Goal: Information Seeking & Learning: Learn about a topic

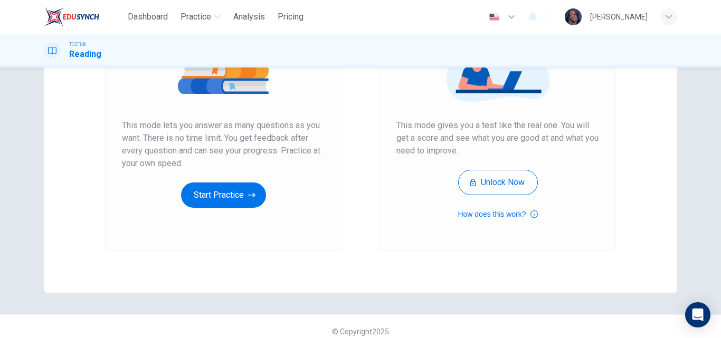
scroll to position [172, 0]
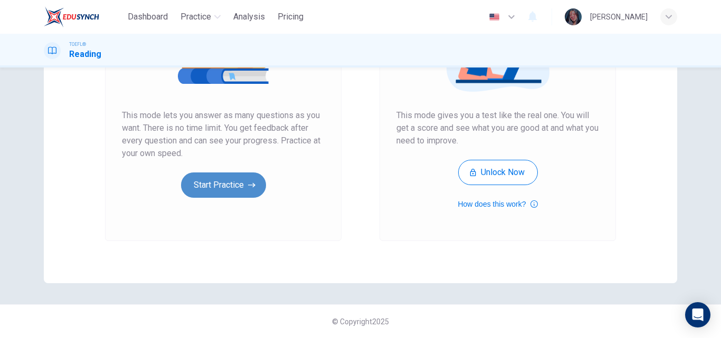
click at [203, 195] on button "Start Practice" at bounding box center [223, 185] width 85 height 25
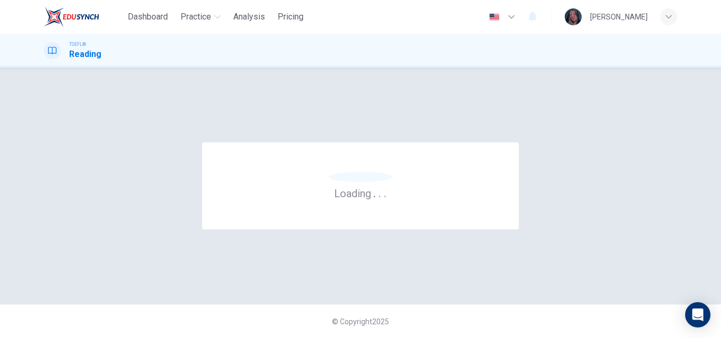
scroll to position [0, 0]
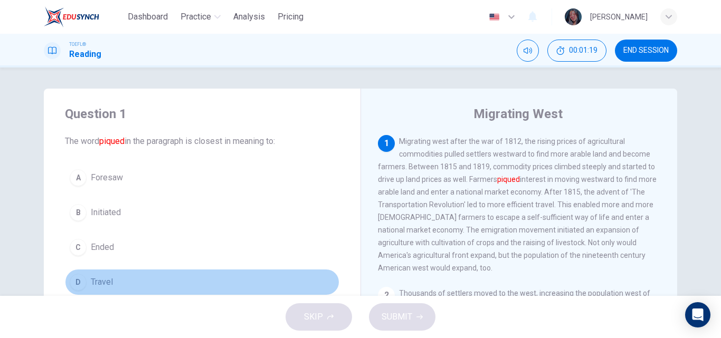
click at [111, 283] on button "D Travel" at bounding box center [202, 282] width 274 height 26
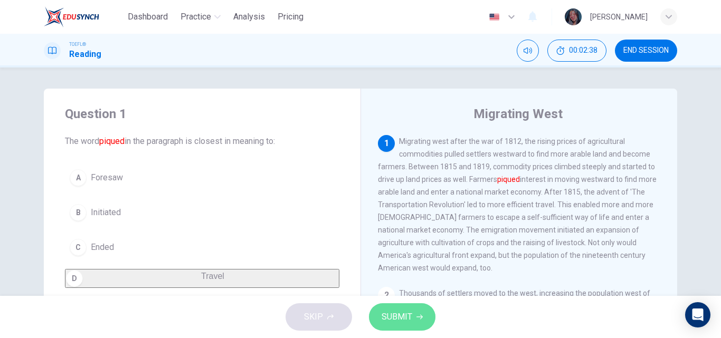
click at [415, 309] on button "SUBMIT" at bounding box center [402, 316] width 66 height 27
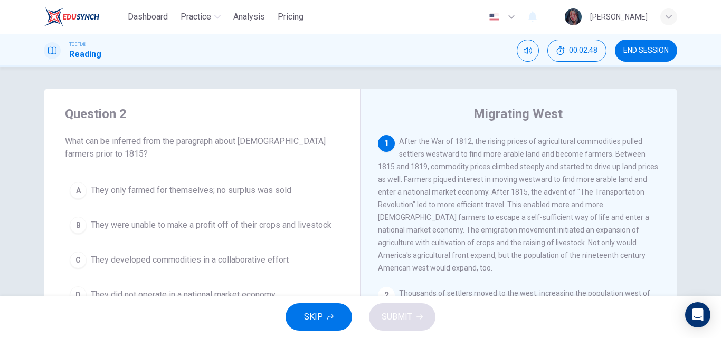
click at [488, 309] on div "SKIP SUBMIT" at bounding box center [360, 317] width 721 height 42
click at [640, 51] on span "END SESSION" at bounding box center [645, 50] width 45 height 8
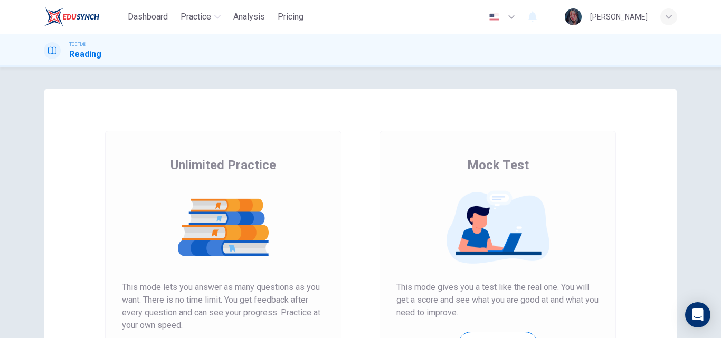
click at [110, 211] on div "Unlimited Practice This mode lets you answer as many questions as you want. The…" at bounding box center [223, 272] width 236 height 282
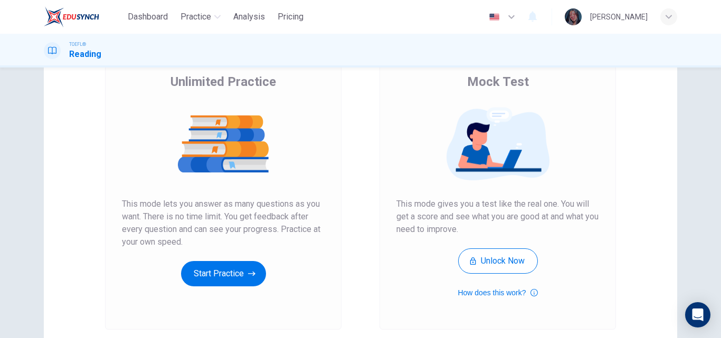
scroll to position [91, 0]
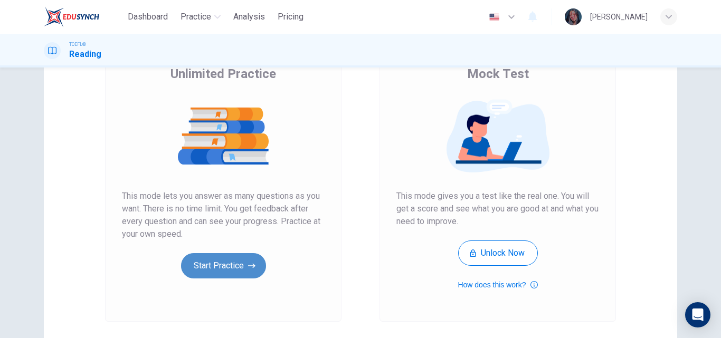
click at [213, 265] on button "Start Practice" at bounding box center [223, 265] width 85 height 25
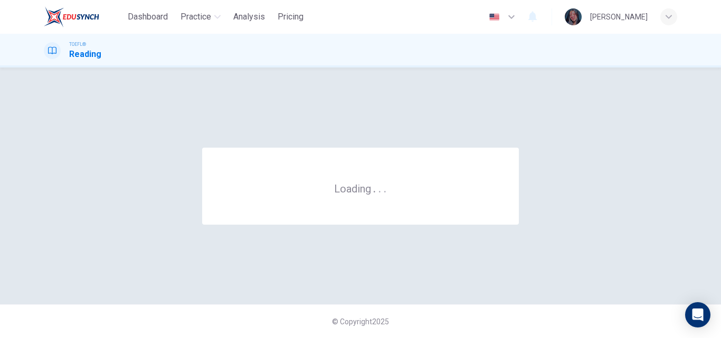
scroll to position [0, 0]
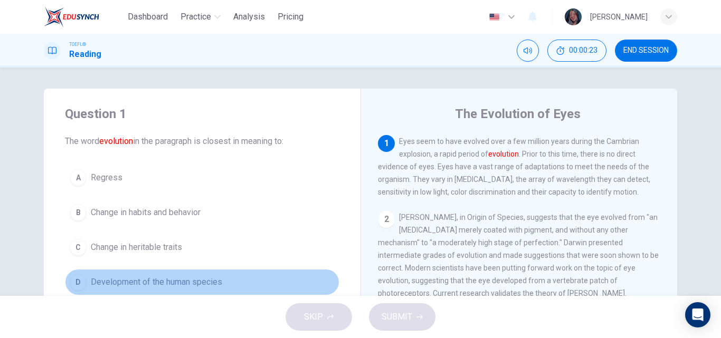
click at [216, 284] on span "Development of the human species" at bounding box center [156, 282] width 131 height 13
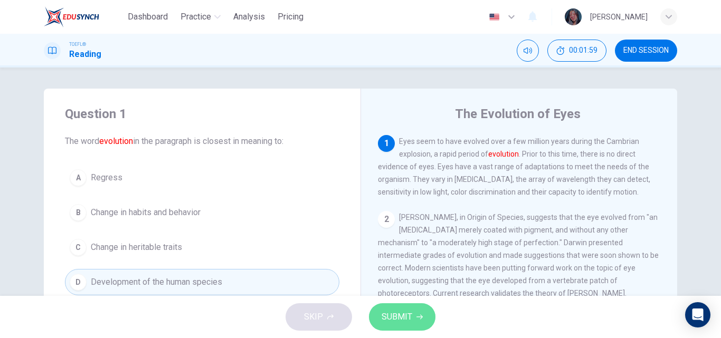
click at [396, 328] on button "SUBMIT" at bounding box center [402, 316] width 66 height 27
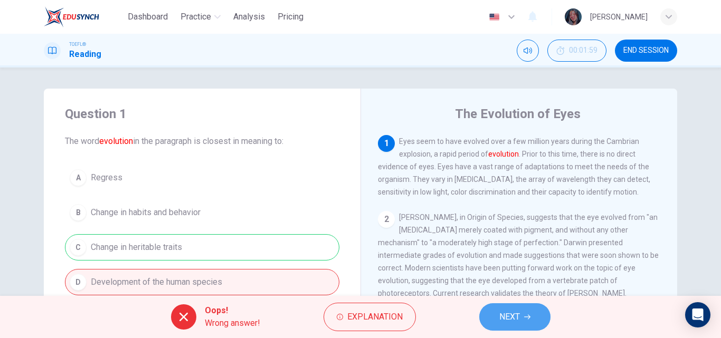
click at [502, 309] on button "NEXT" at bounding box center [514, 316] width 71 height 27
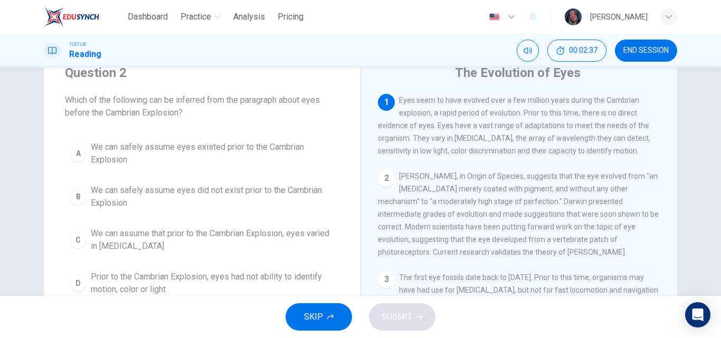
scroll to position [44, 0]
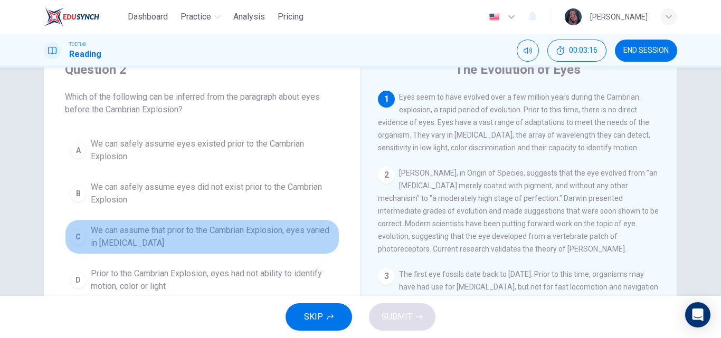
click at [248, 242] on span "We can assume that prior to the Cambrian Explosion, eyes varied in [MEDICAL_DAT…" at bounding box center [213, 236] width 244 height 25
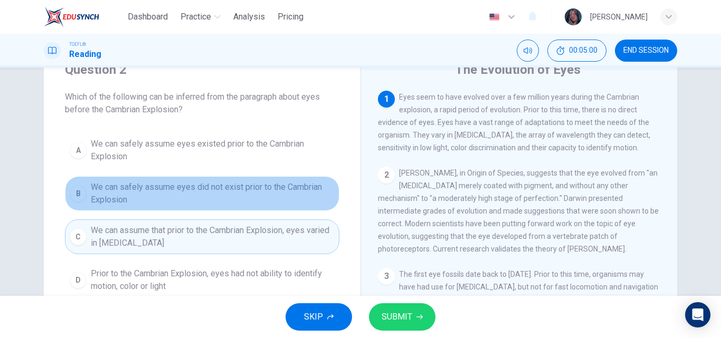
click at [236, 178] on button "B We can safely assume eyes did not exist prior to the Cambrian Explosion" at bounding box center [202, 193] width 274 height 35
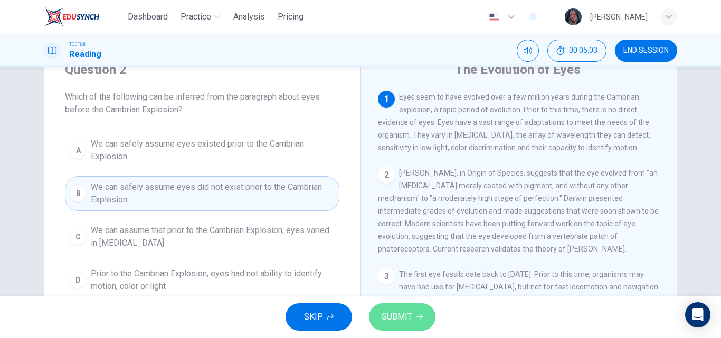
click at [400, 322] on span "SUBMIT" at bounding box center [397, 317] width 31 height 15
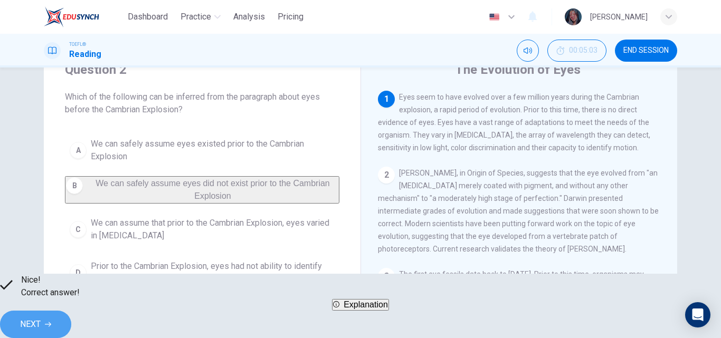
click at [41, 318] on span "NEXT" at bounding box center [30, 324] width 21 height 15
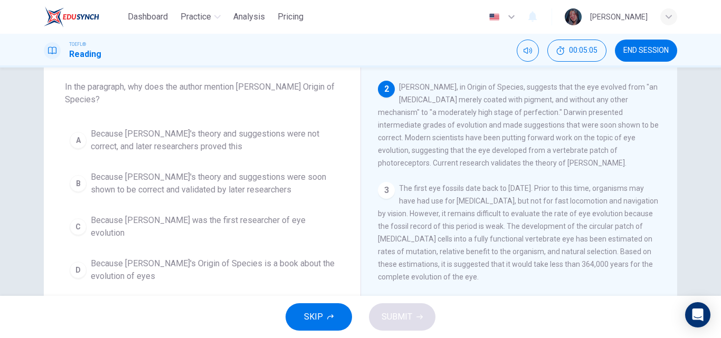
scroll to position [52, 0]
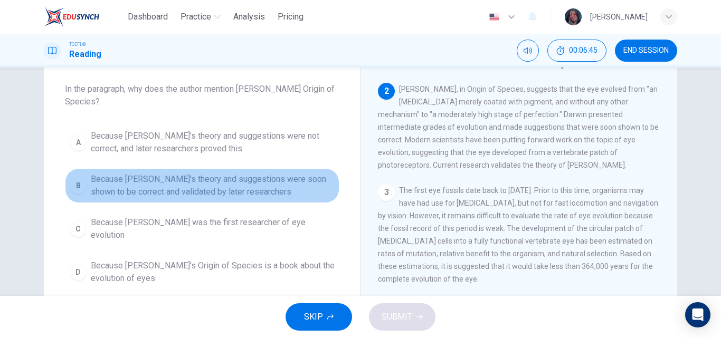
click at [254, 192] on span "Because [PERSON_NAME]'s theory and suggestions were soon shown to be correct an…" at bounding box center [213, 185] width 244 height 25
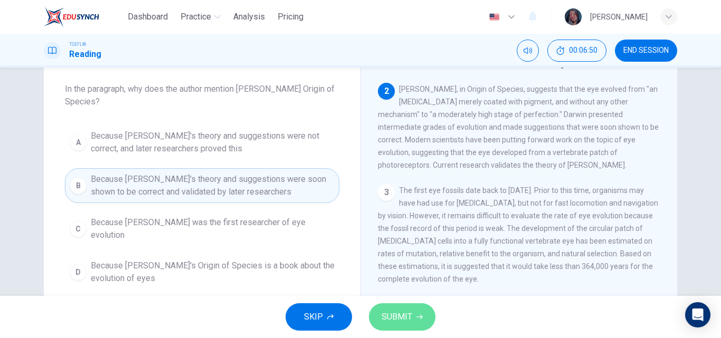
click at [394, 320] on span "SUBMIT" at bounding box center [397, 317] width 31 height 15
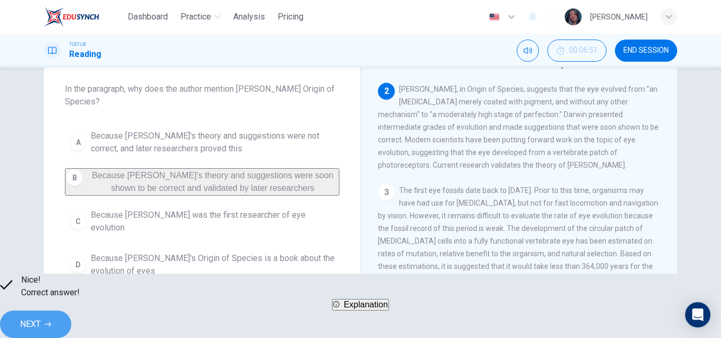
click at [71, 311] on button "NEXT" at bounding box center [35, 324] width 71 height 27
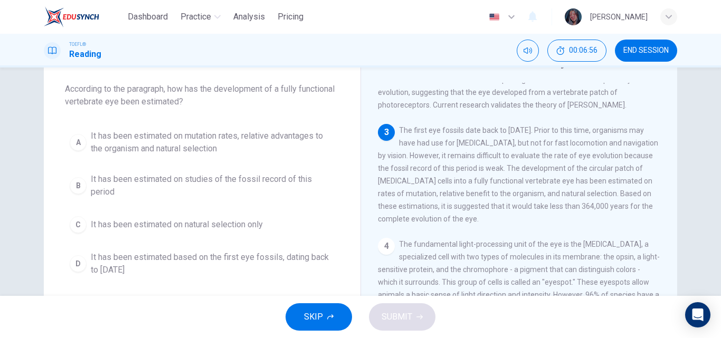
scroll to position [138, 0]
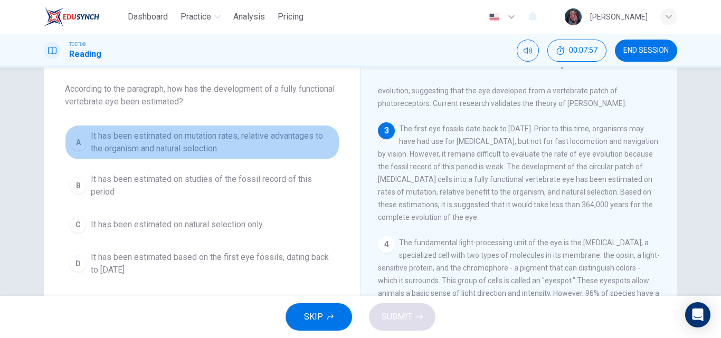
click at [246, 138] on span "It has been estimated on mutation rates, relative advantages to the organism an…" at bounding box center [213, 142] width 244 height 25
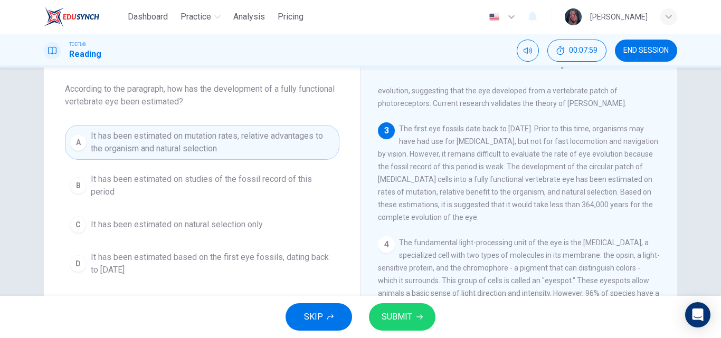
click at [391, 316] on span "SUBMIT" at bounding box center [397, 317] width 31 height 15
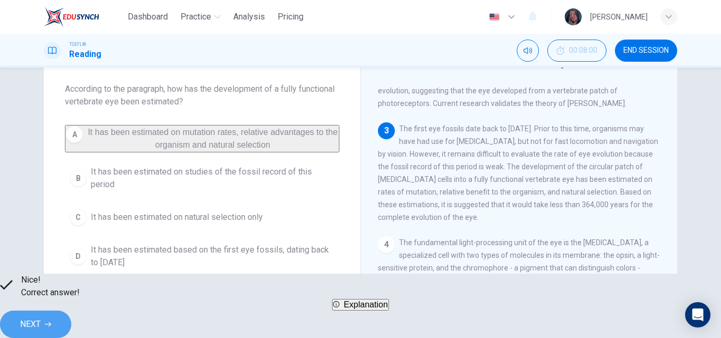
click at [41, 317] on span "NEXT" at bounding box center [30, 324] width 21 height 15
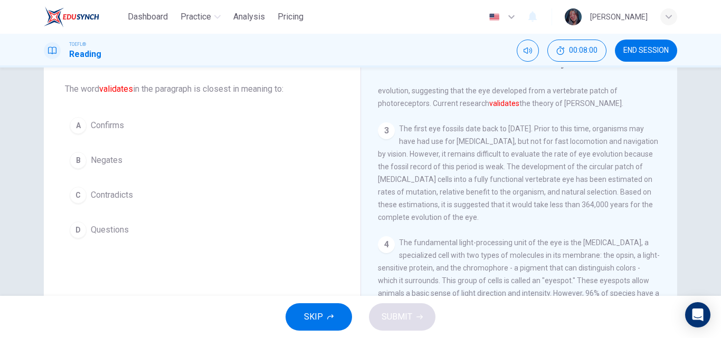
scroll to position [76, 0]
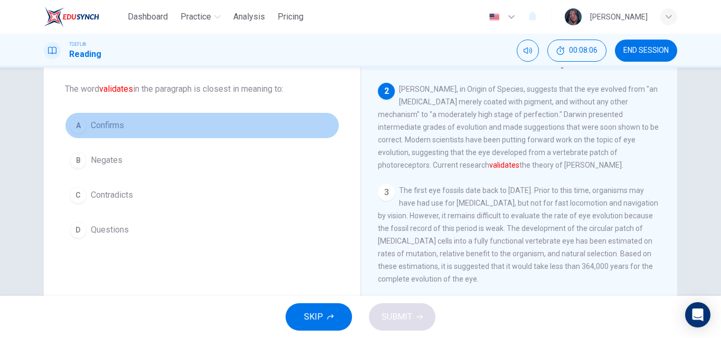
click at [179, 129] on button "A Confirms" at bounding box center [202, 125] width 274 height 26
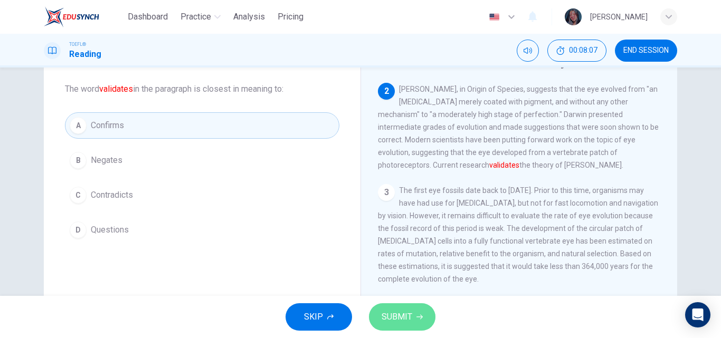
click at [403, 317] on span "SUBMIT" at bounding box center [397, 317] width 31 height 15
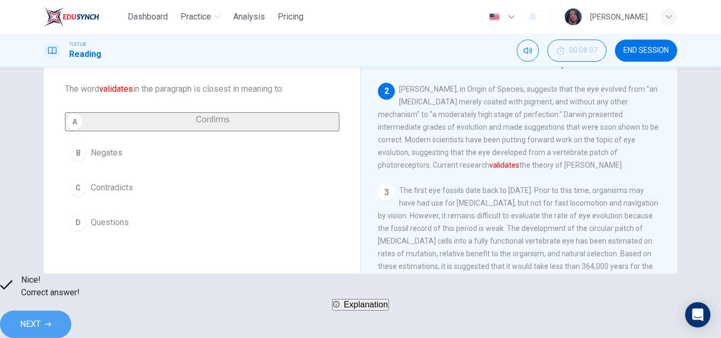
click at [71, 322] on button "NEXT" at bounding box center [35, 324] width 71 height 27
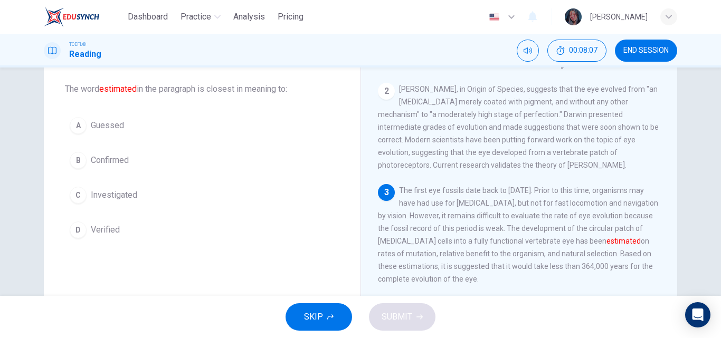
scroll to position [81, 0]
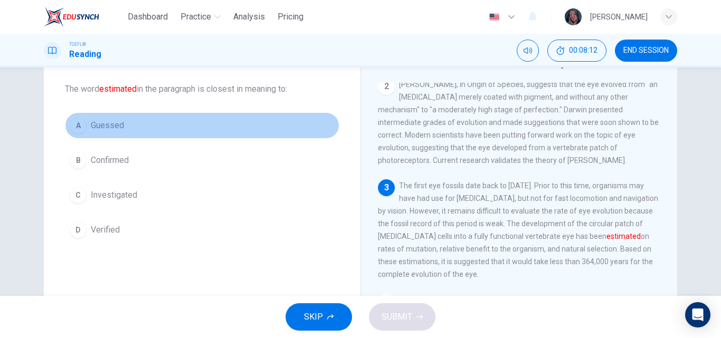
click at [167, 119] on button "A Guessed" at bounding box center [202, 125] width 274 height 26
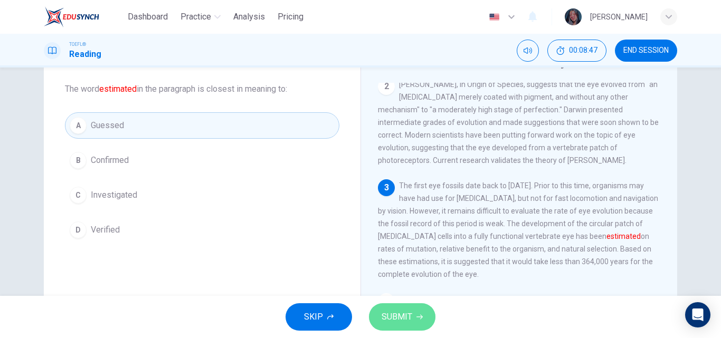
click at [391, 313] on span "SUBMIT" at bounding box center [397, 317] width 31 height 15
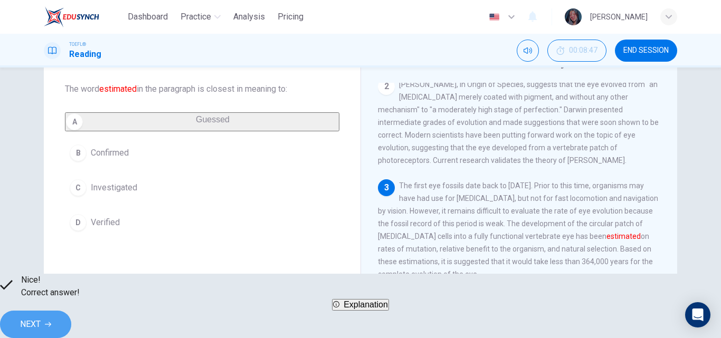
click at [71, 325] on button "NEXT" at bounding box center [35, 324] width 71 height 27
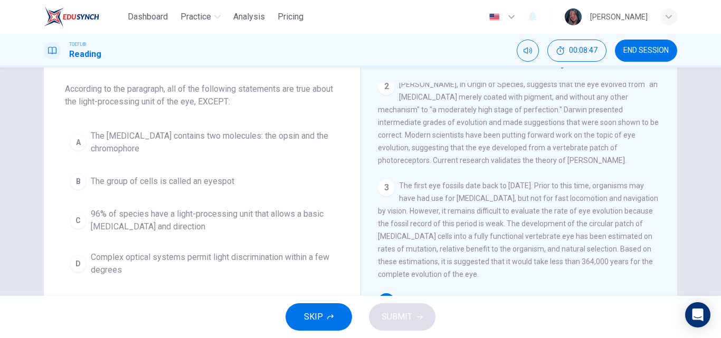
scroll to position [245, 0]
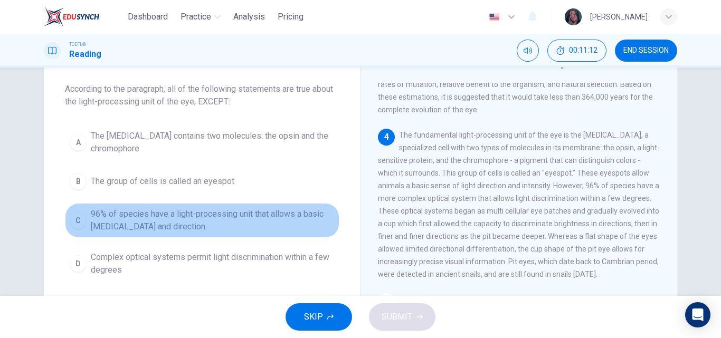
click at [212, 213] on span "96% of species have a light-processing unit that allows a basic [MEDICAL_DATA] …" at bounding box center [213, 220] width 244 height 25
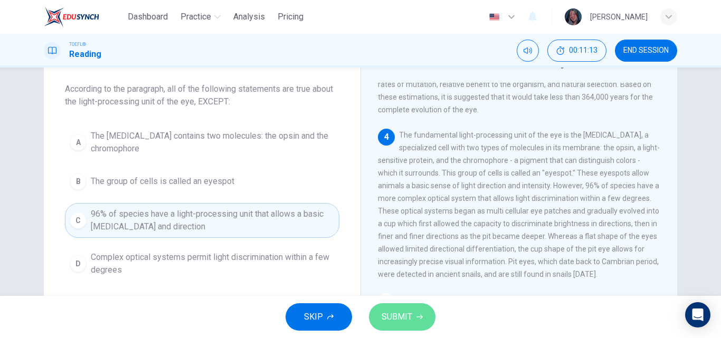
click at [412, 314] on button "SUBMIT" at bounding box center [402, 316] width 66 height 27
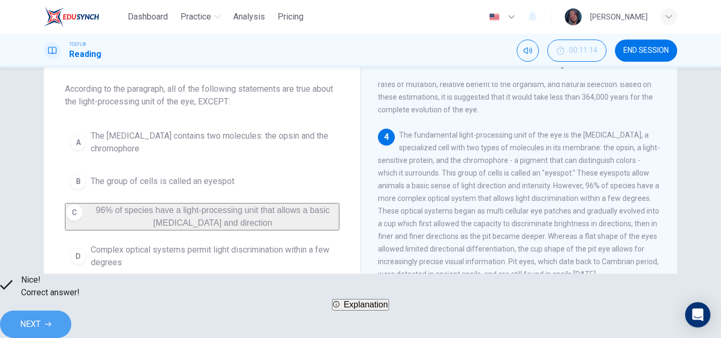
click at [71, 327] on button "NEXT" at bounding box center [35, 324] width 71 height 27
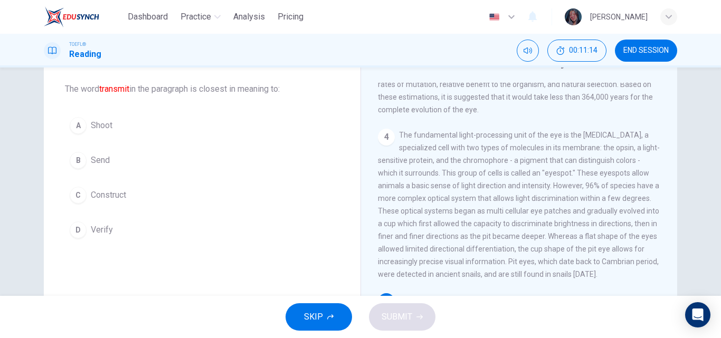
scroll to position [359, 0]
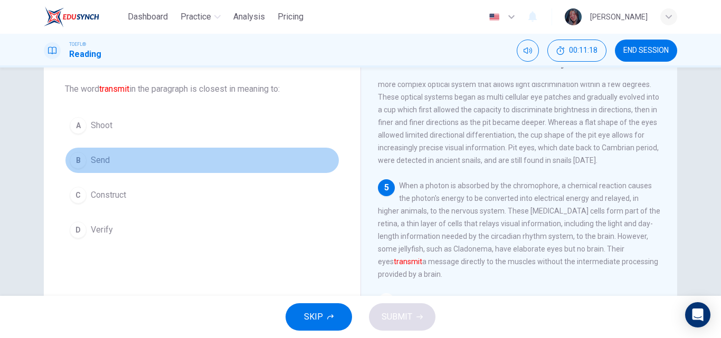
click at [178, 168] on button "B Send" at bounding box center [202, 160] width 274 height 26
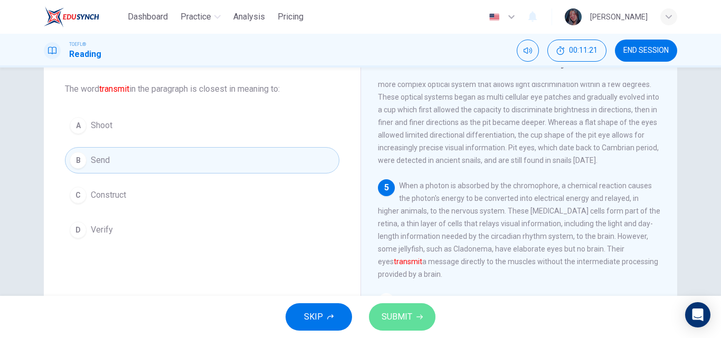
click at [420, 327] on button "SUBMIT" at bounding box center [402, 316] width 66 height 27
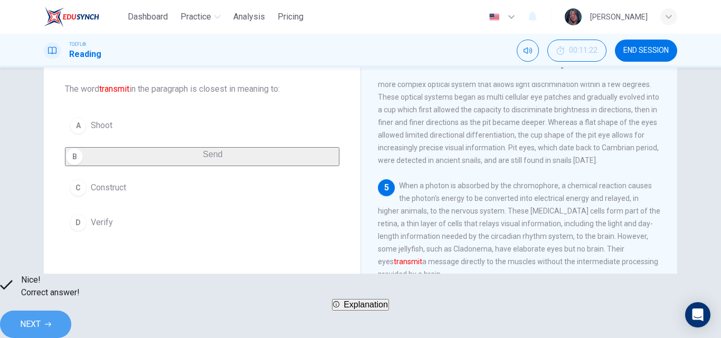
click at [71, 313] on button "NEXT" at bounding box center [35, 324] width 71 height 27
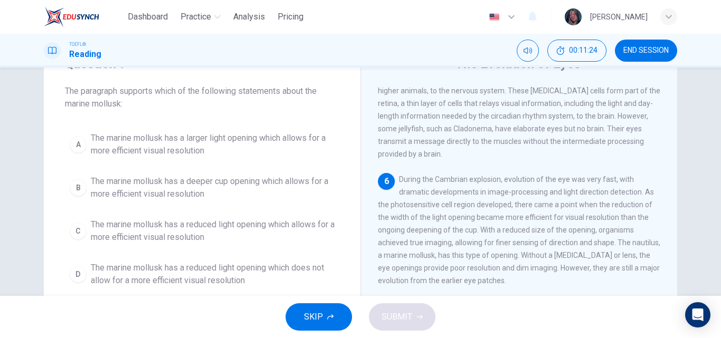
scroll to position [53, 0]
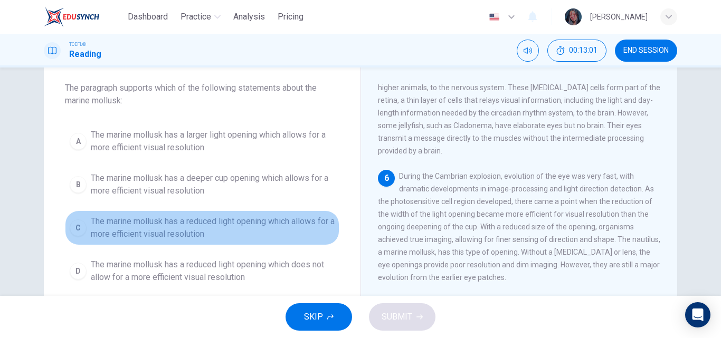
click at [239, 238] on span "The marine mollusk has a reduced light opening which allows for a more efficien…" at bounding box center [213, 227] width 244 height 25
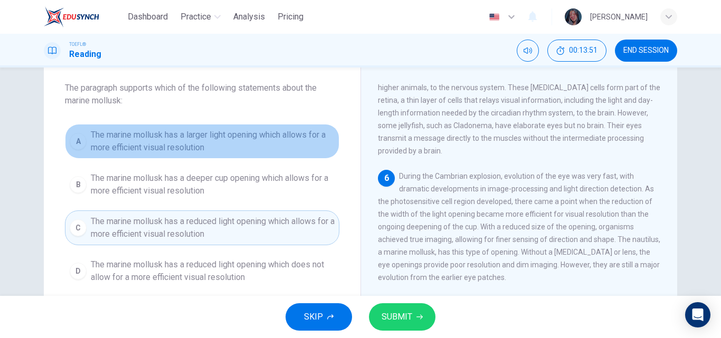
click at [224, 153] on span "The marine mollusk has a larger light opening which allows for a more efficient…" at bounding box center [213, 141] width 244 height 25
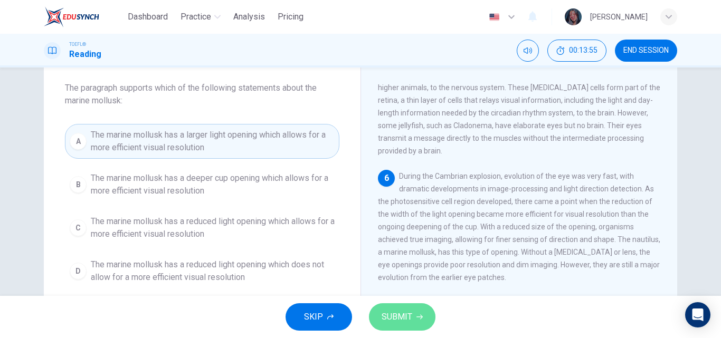
click at [391, 317] on span "SUBMIT" at bounding box center [397, 317] width 31 height 15
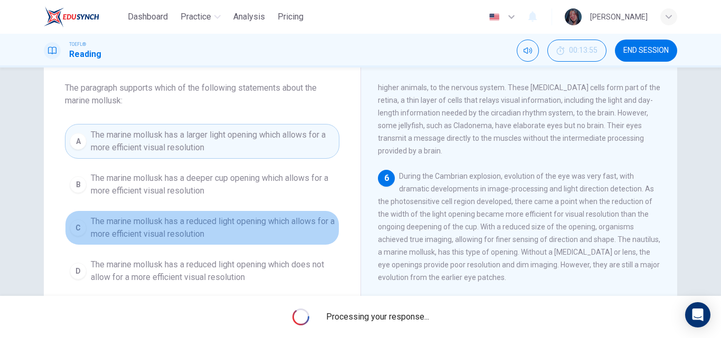
click at [200, 225] on div "A The marine mollusk has a larger light opening which allows for a more efficie…" at bounding box center [202, 206] width 274 height 165
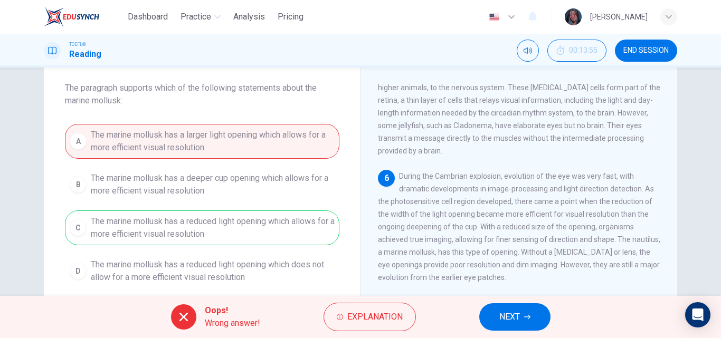
click at [206, 244] on div "A The marine mollusk has a larger light opening which allows for a more efficie…" at bounding box center [202, 206] width 274 height 165
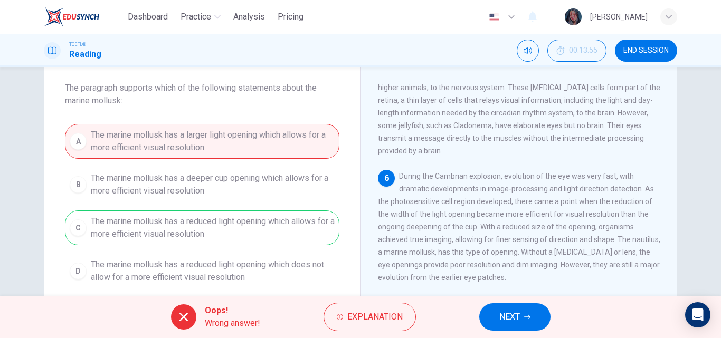
click at [206, 244] on div "A The marine mollusk has a larger light opening which allows for a more efficie…" at bounding box center [202, 206] width 274 height 165
click at [531, 322] on button "NEXT" at bounding box center [514, 316] width 71 height 27
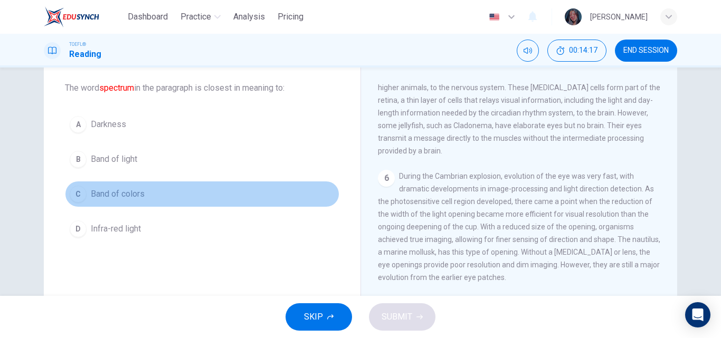
click at [151, 187] on button "C Band of colors" at bounding box center [202, 194] width 274 height 26
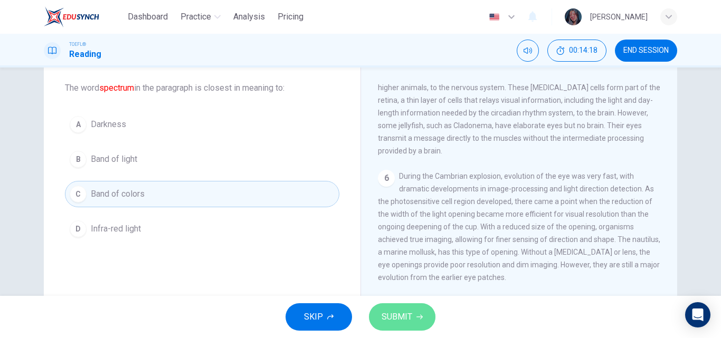
click at [393, 324] on span "SUBMIT" at bounding box center [397, 317] width 31 height 15
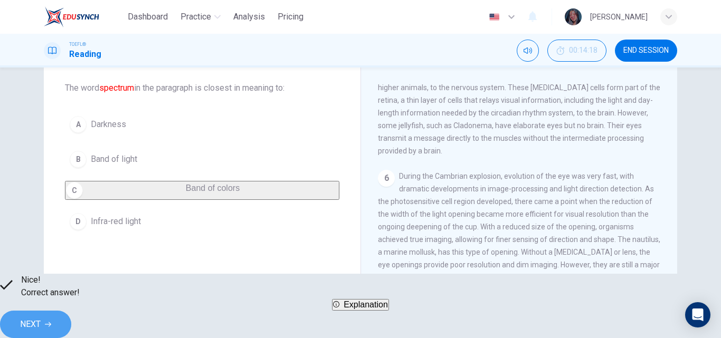
click at [71, 319] on button "NEXT" at bounding box center [35, 324] width 71 height 27
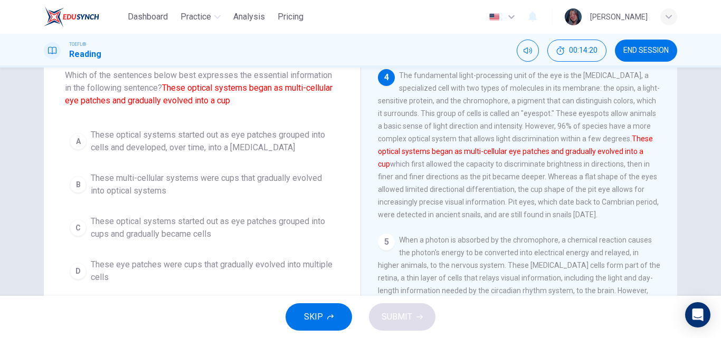
scroll to position [67, 0]
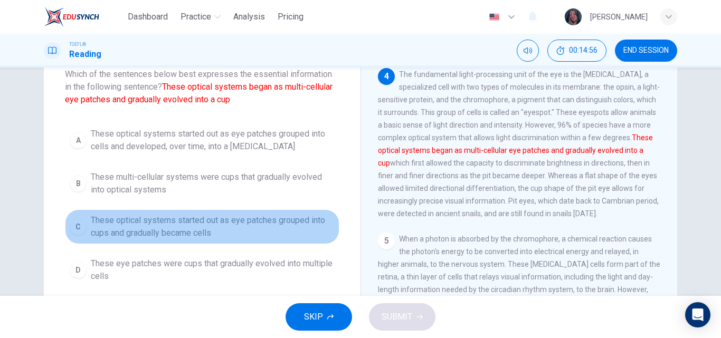
click at [239, 230] on span "These optical systems started out as eye patches grouped into cups and graduall…" at bounding box center [213, 226] width 244 height 25
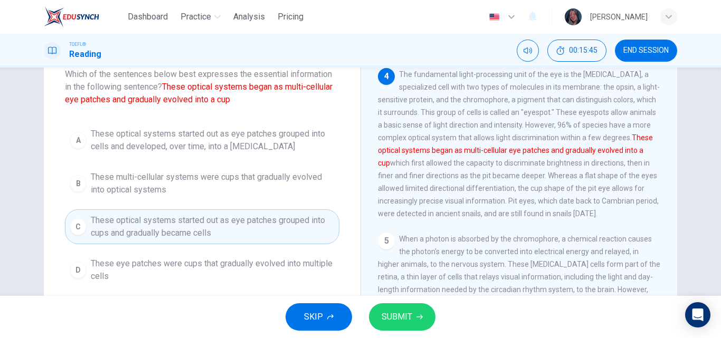
click at [339, 260] on div "Question 11 Which of the sentences below best expresses the essential informati…" at bounding box center [202, 163] width 317 height 283
click at [414, 323] on button "SUBMIT" at bounding box center [402, 316] width 66 height 27
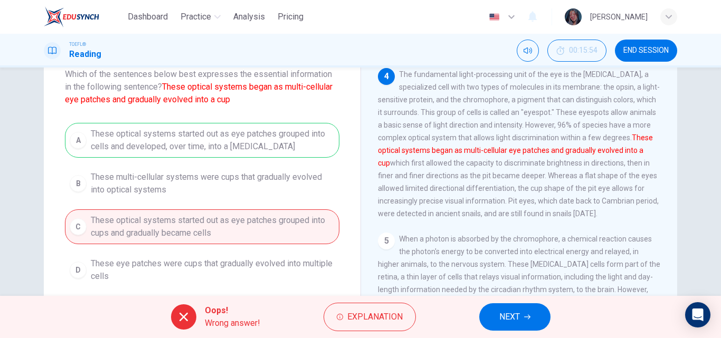
drag, startPoint x: 414, startPoint y: 323, endPoint x: 421, endPoint y: 325, distance: 7.0
click at [421, 325] on div "Oops! Wrong answer! Explanation NEXT" at bounding box center [360, 317] width 721 height 42
click at [513, 310] on span "NEXT" at bounding box center [509, 317] width 21 height 15
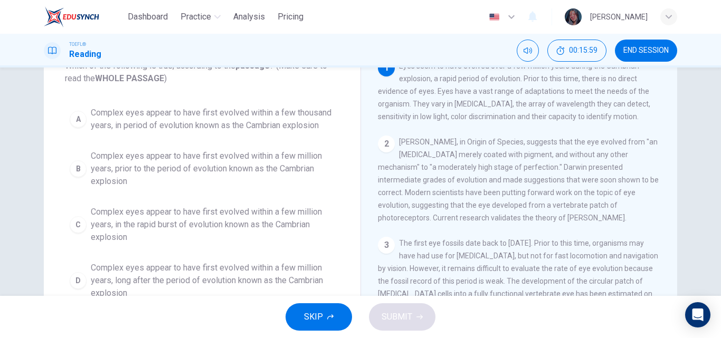
scroll to position [81, 0]
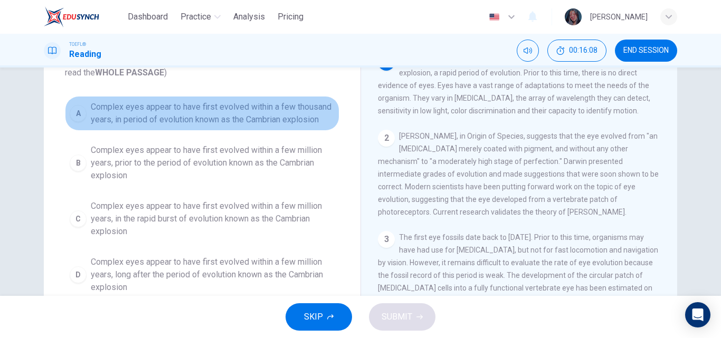
click at [185, 112] on span "Complex eyes appear to have first evolved within a few thousand years, in perio…" at bounding box center [213, 113] width 244 height 25
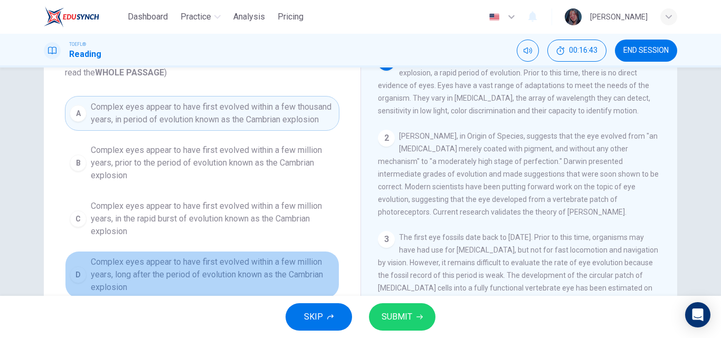
click at [210, 275] on span "Complex eyes appear to have first evolved within a few million years, long afte…" at bounding box center [213, 275] width 244 height 38
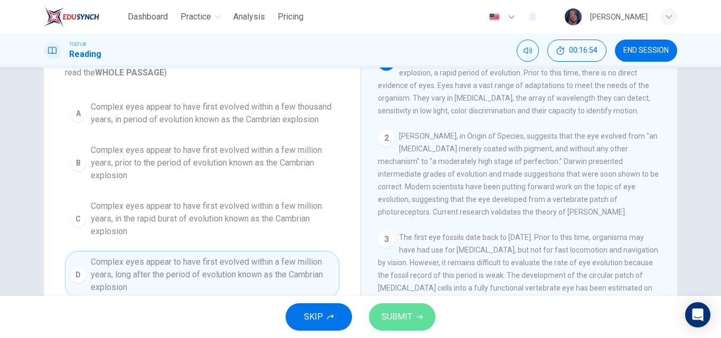
click at [378, 316] on button "SUBMIT" at bounding box center [402, 316] width 66 height 27
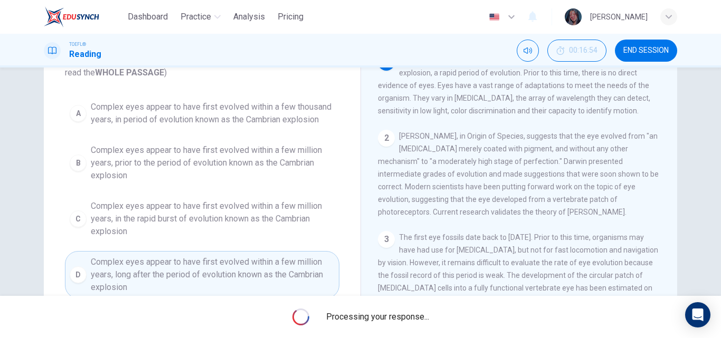
click at [378, 316] on span "Processing your response..." at bounding box center [377, 317] width 103 height 13
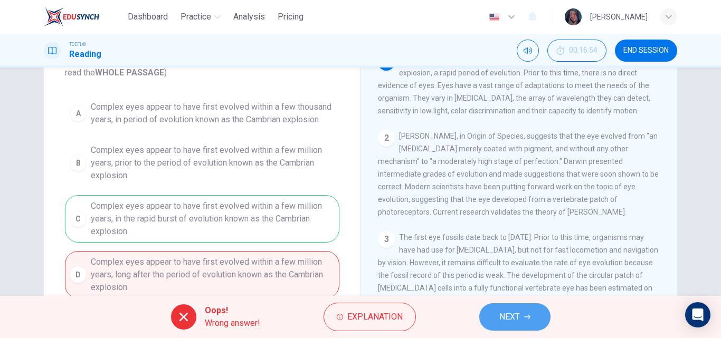
click at [511, 328] on button "NEXT" at bounding box center [514, 316] width 71 height 27
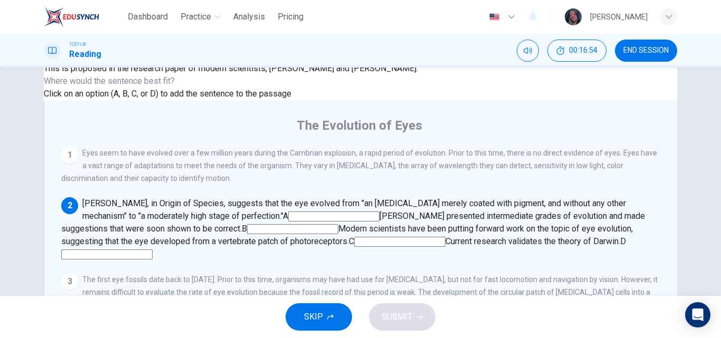
scroll to position [76, 0]
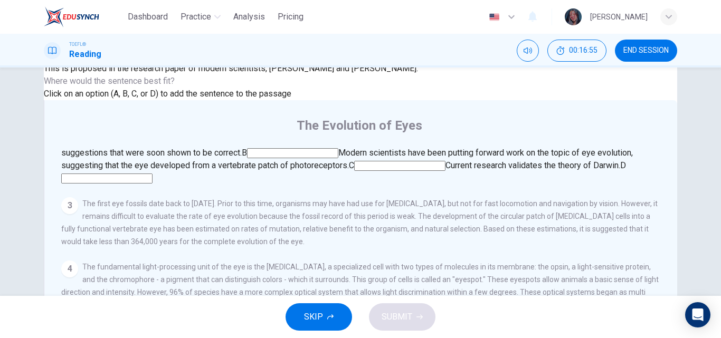
click at [445, 161] on input at bounding box center [399, 166] width 91 height 10
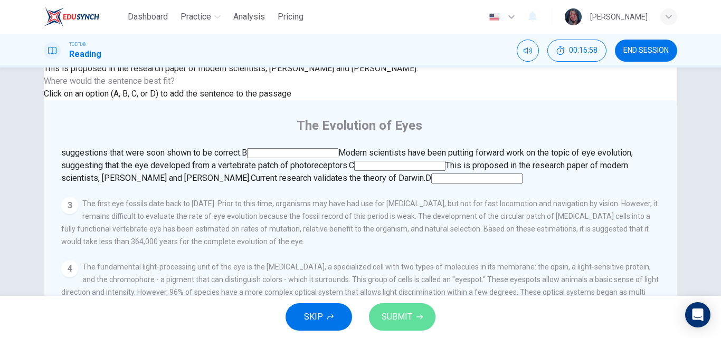
click at [386, 316] on span "SUBMIT" at bounding box center [397, 317] width 31 height 15
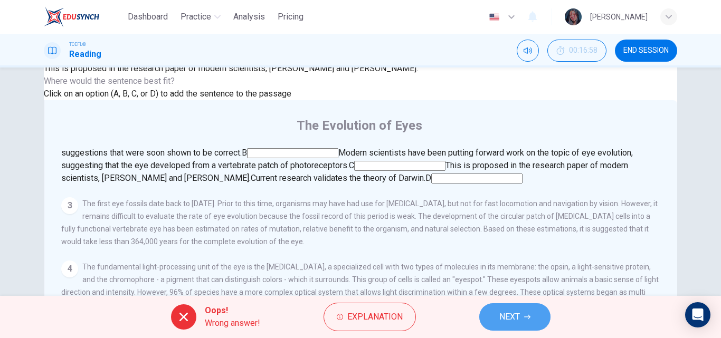
click at [528, 329] on button "NEXT" at bounding box center [514, 316] width 71 height 27
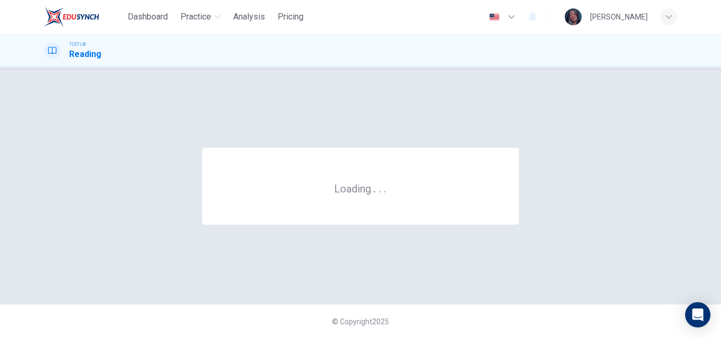
scroll to position [0, 0]
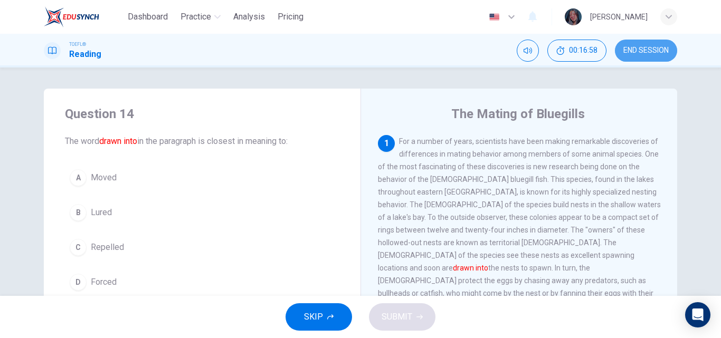
click at [653, 49] on span "END SESSION" at bounding box center [645, 50] width 45 height 8
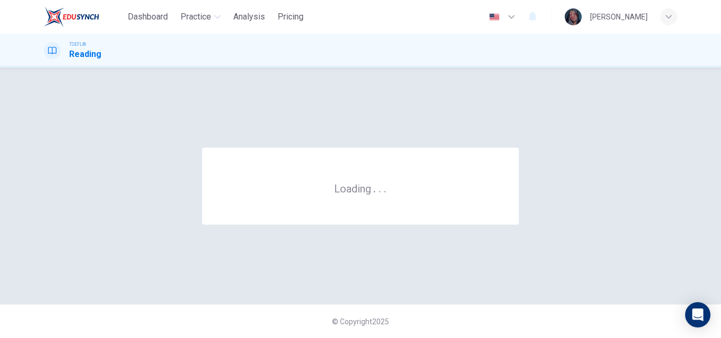
click at [534, 171] on div "Loading . . ." at bounding box center [360, 186] width 633 height 195
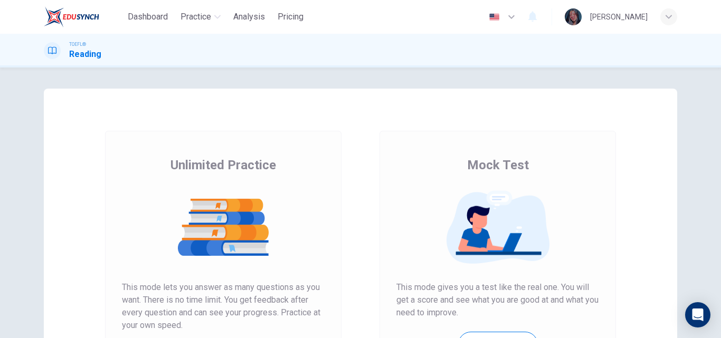
scroll to position [100, 0]
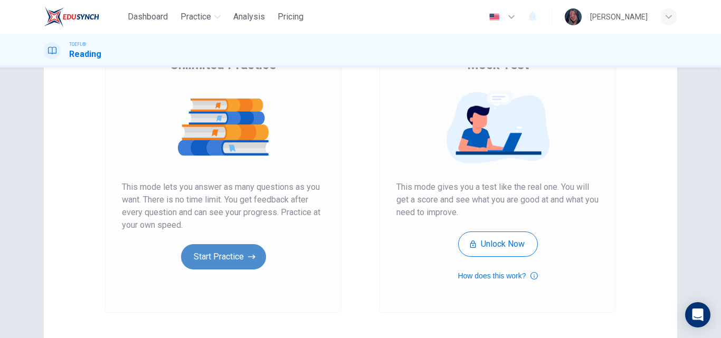
click at [242, 256] on button "Start Practice" at bounding box center [223, 256] width 85 height 25
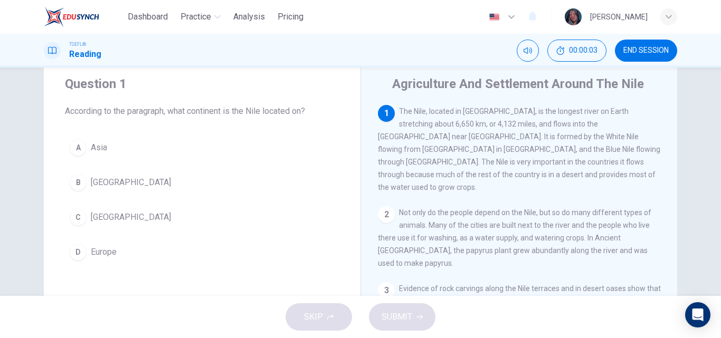
scroll to position [32, 0]
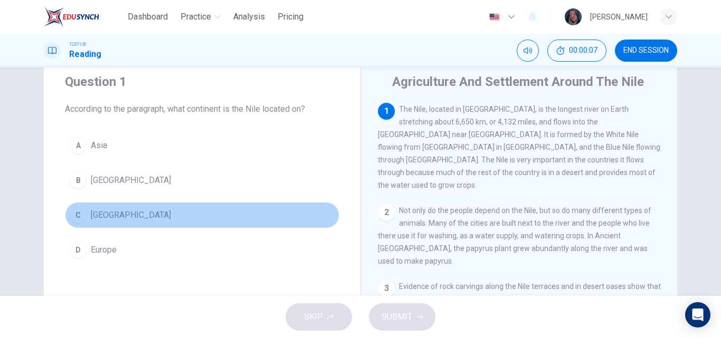
click at [163, 211] on button "C Africa" at bounding box center [202, 215] width 274 height 26
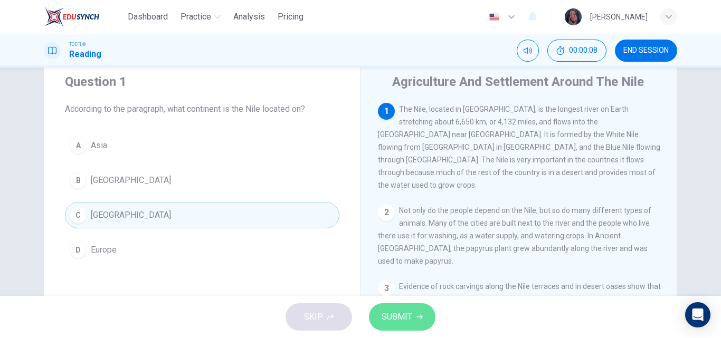
click at [388, 311] on span "SUBMIT" at bounding box center [397, 317] width 31 height 15
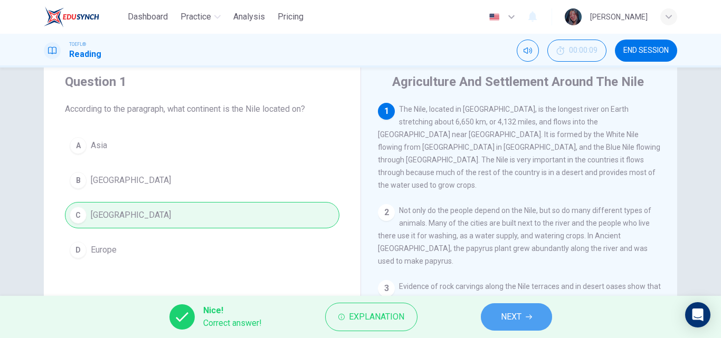
click at [501, 321] on span "NEXT" at bounding box center [511, 317] width 21 height 15
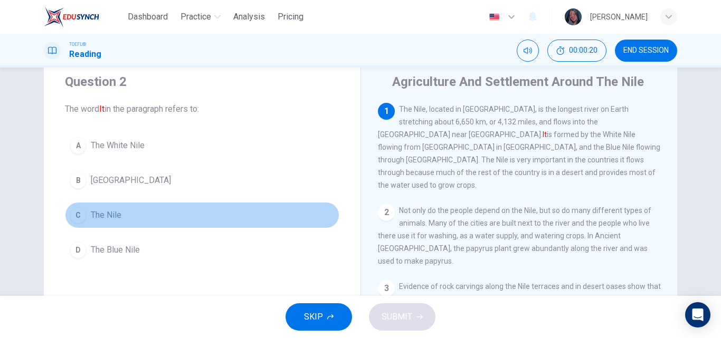
click at [93, 216] on span "The Nile" at bounding box center [106, 215] width 31 height 13
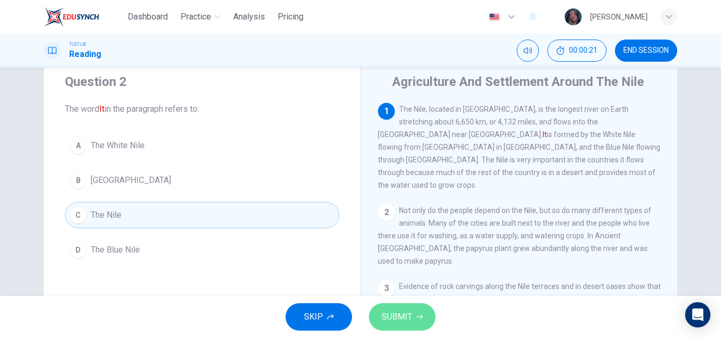
click at [392, 315] on span "SUBMIT" at bounding box center [397, 317] width 31 height 15
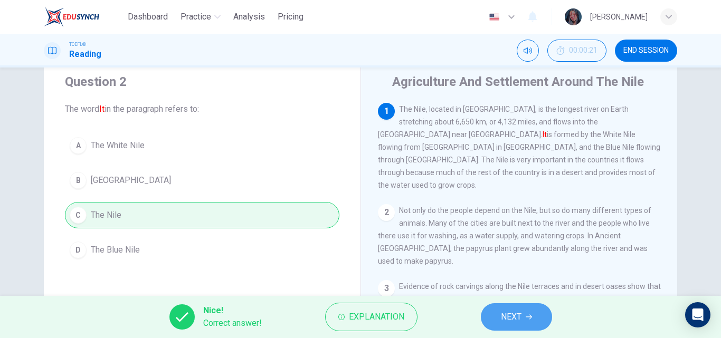
click at [520, 310] on span "NEXT" at bounding box center [511, 317] width 21 height 15
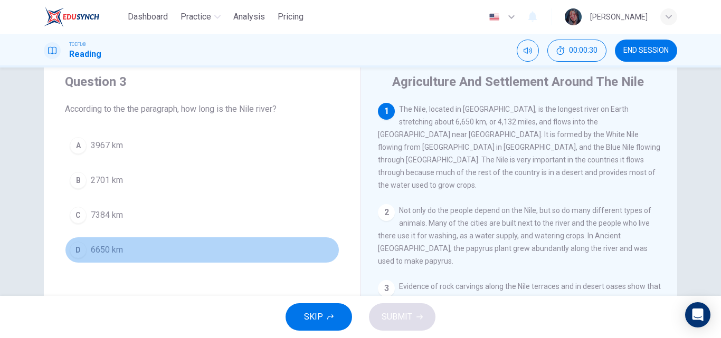
click at [153, 251] on button "D 6650 km" at bounding box center [202, 250] width 274 height 26
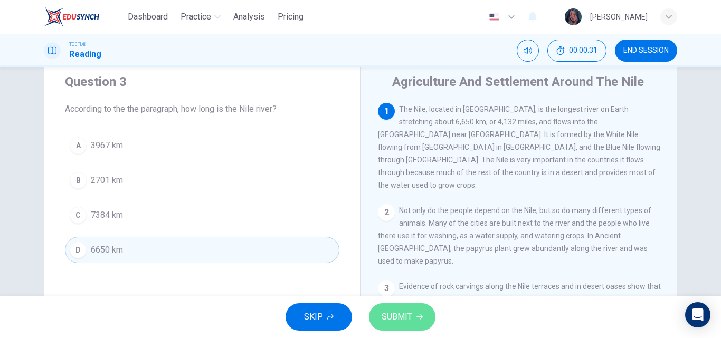
click at [425, 319] on button "SUBMIT" at bounding box center [402, 316] width 66 height 27
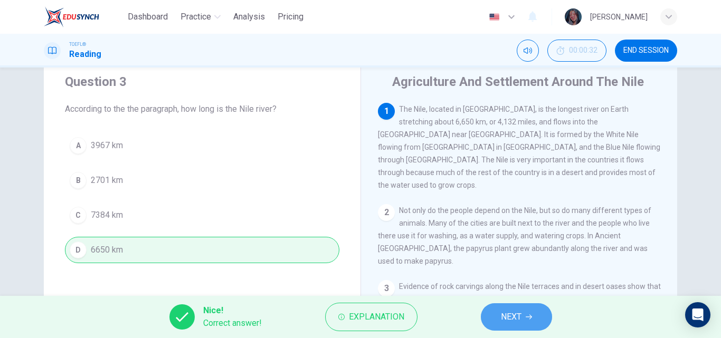
click at [509, 316] on span "NEXT" at bounding box center [511, 317] width 21 height 15
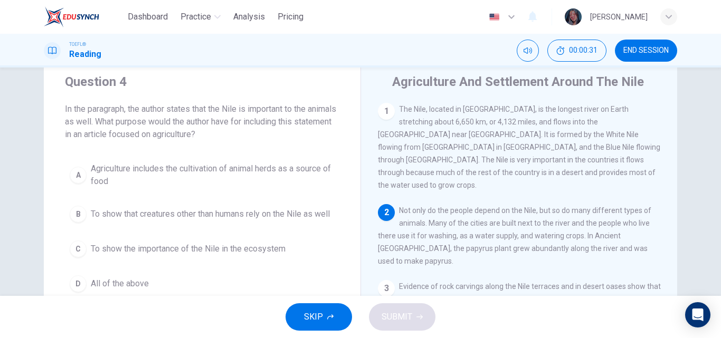
scroll to position [89, 0]
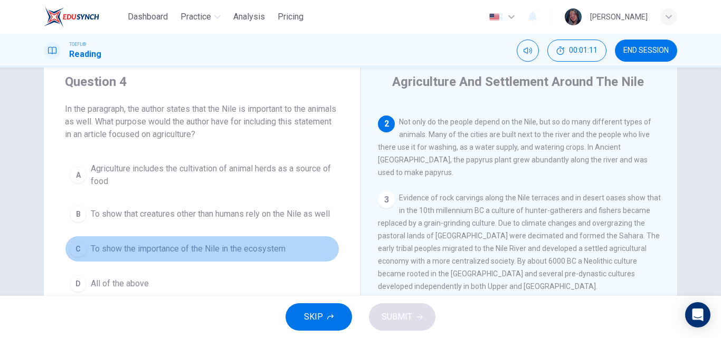
click at [264, 255] on button "C To show the importance of the Nile in the ecosystem" at bounding box center [202, 249] width 274 height 26
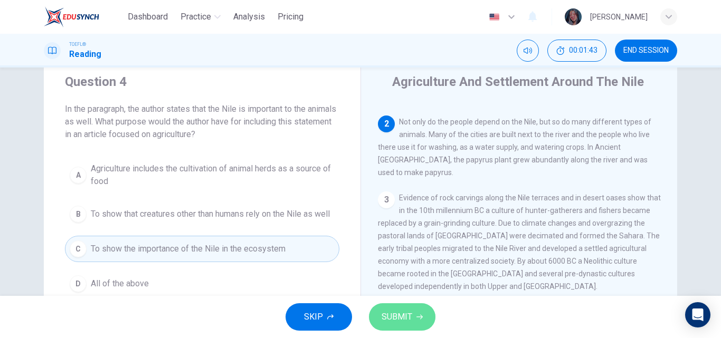
click at [410, 317] on span "SUBMIT" at bounding box center [397, 317] width 31 height 15
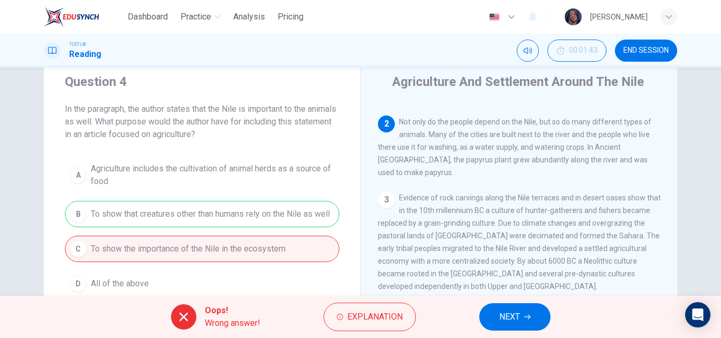
click at [308, 247] on div "A Agriculture includes the cultivation of animal herds as a source of food B To…" at bounding box center [202, 227] width 274 height 139
click at [511, 320] on span "NEXT" at bounding box center [509, 317] width 21 height 15
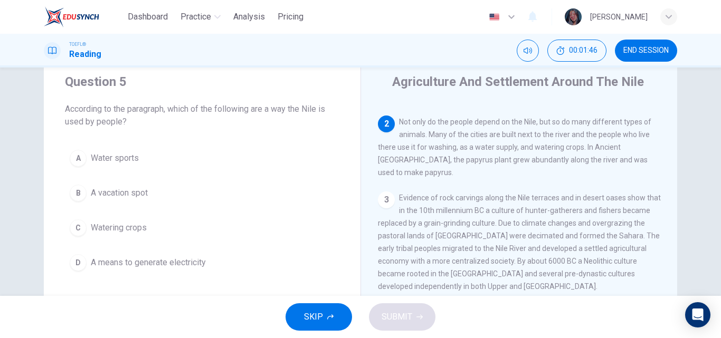
scroll to position [42, 0]
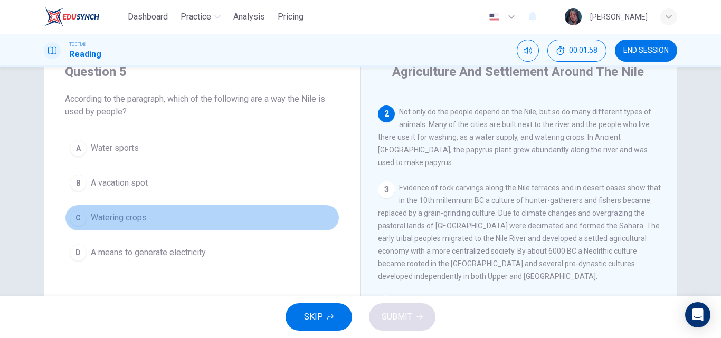
click at [151, 216] on button "C Watering crops" at bounding box center [202, 218] width 274 height 26
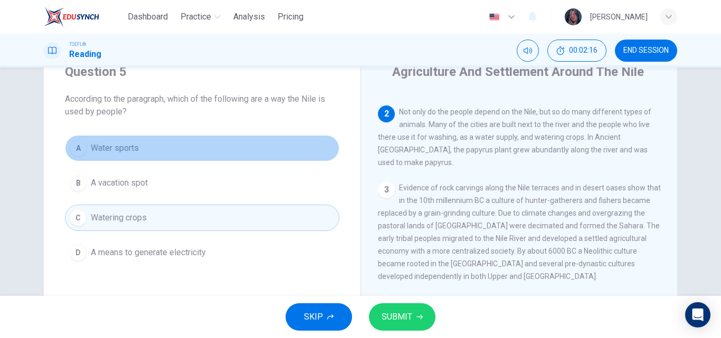
click at [142, 151] on button "A Water sports" at bounding box center [202, 148] width 274 height 26
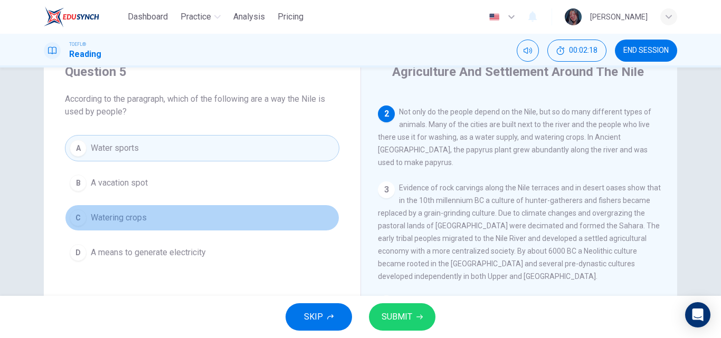
click at [144, 231] on button "C Watering crops" at bounding box center [202, 218] width 274 height 26
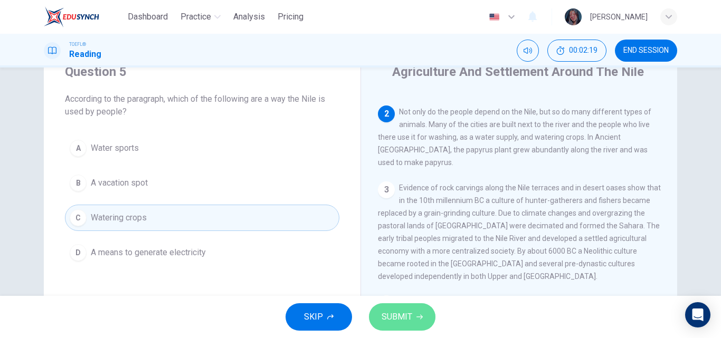
click at [406, 328] on button "SUBMIT" at bounding box center [402, 316] width 66 height 27
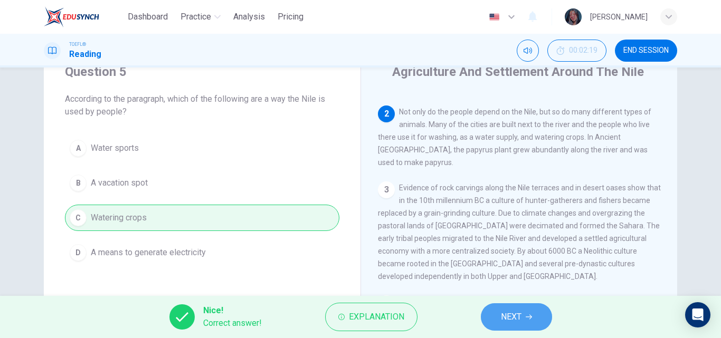
click at [501, 318] on span "NEXT" at bounding box center [511, 317] width 21 height 15
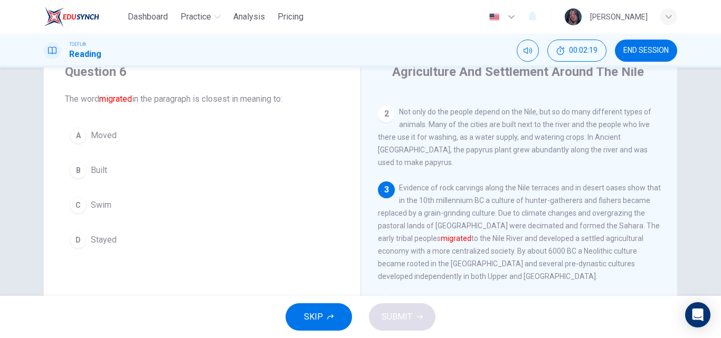
scroll to position [140, 0]
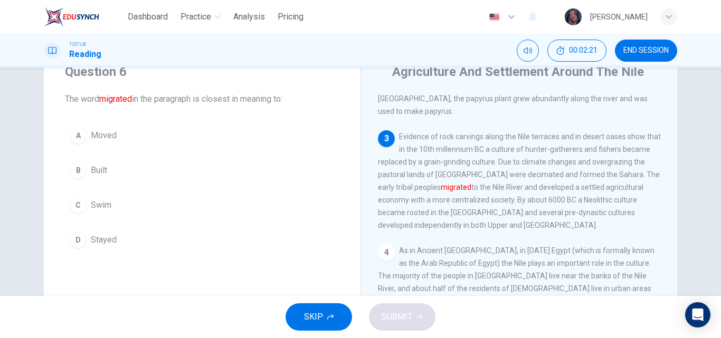
click at [142, 128] on button "A Moved" at bounding box center [202, 135] width 274 height 26
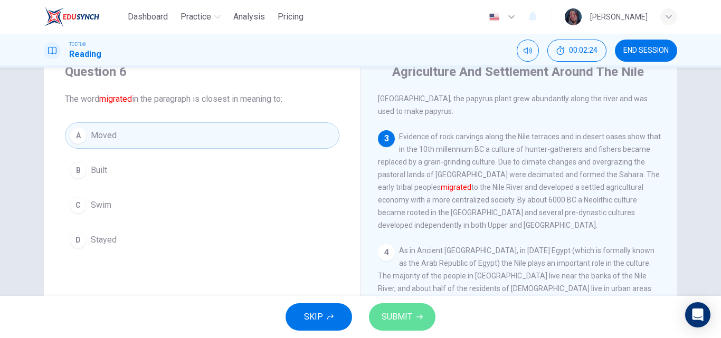
click at [418, 313] on button "SUBMIT" at bounding box center [402, 316] width 66 height 27
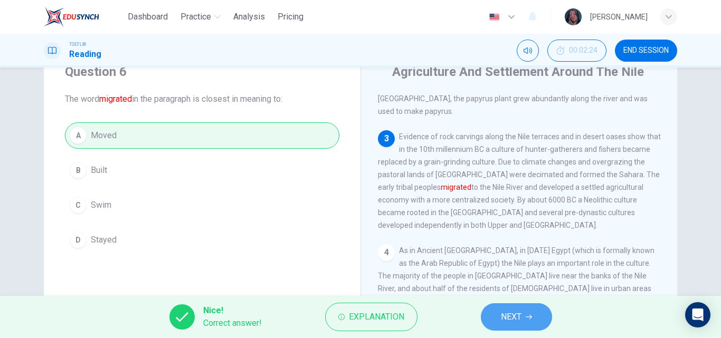
click at [489, 323] on button "NEXT" at bounding box center [516, 316] width 71 height 27
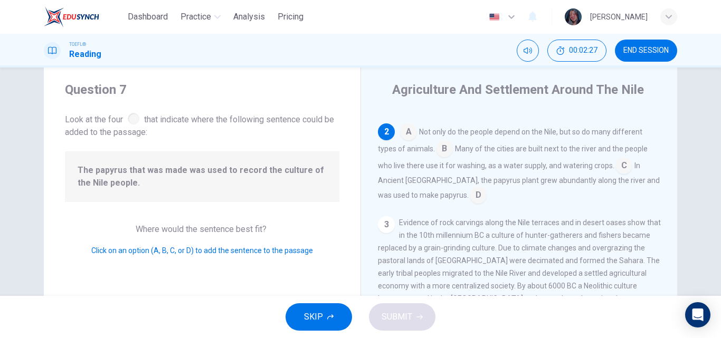
scroll to position [39, 0]
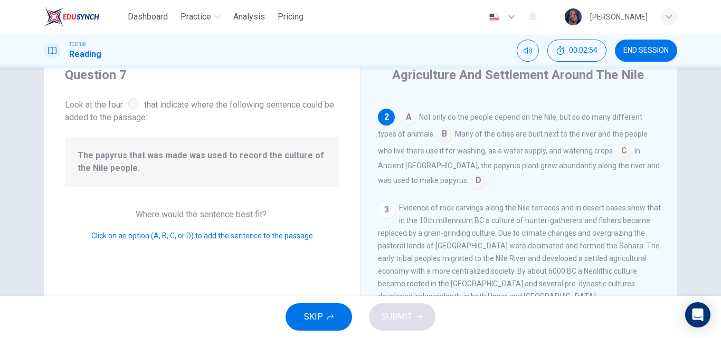
click at [470, 173] on input at bounding box center [478, 181] width 17 height 17
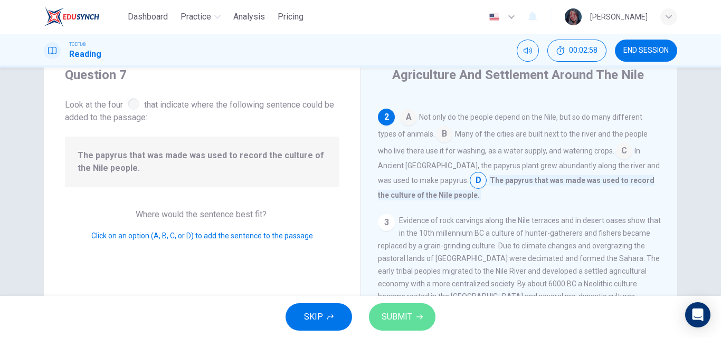
click at [404, 312] on span "SUBMIT" at bounding box center [397, 317] width 31 height 15
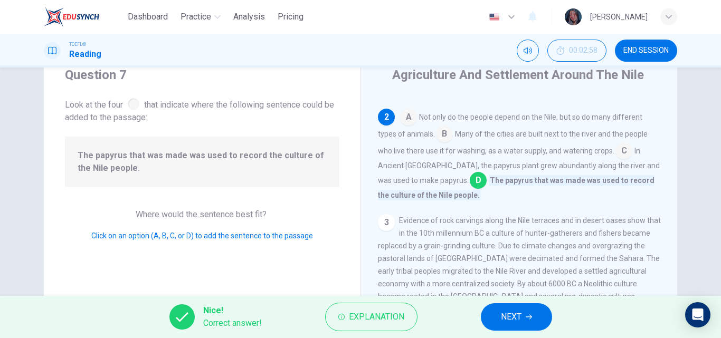
click at [507, 323] on span "NEXT" at bounding box center [511, 317] width 21 height 15
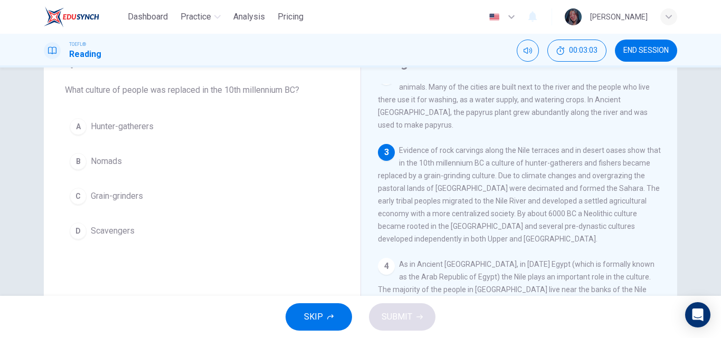
scroll to position [140, 0]
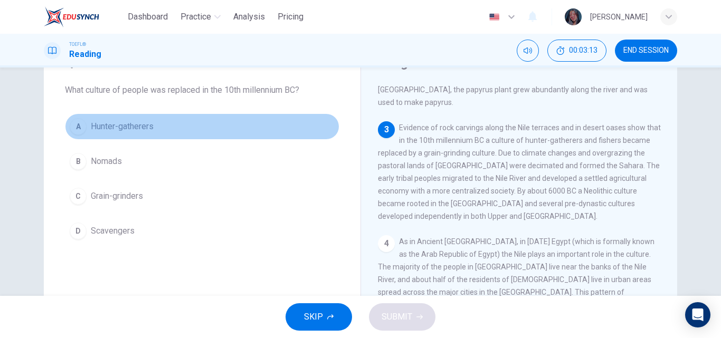
click at [228, 123] on button "A Hunter-gatherers" at bounding box center [202, 126] width 274 height 26
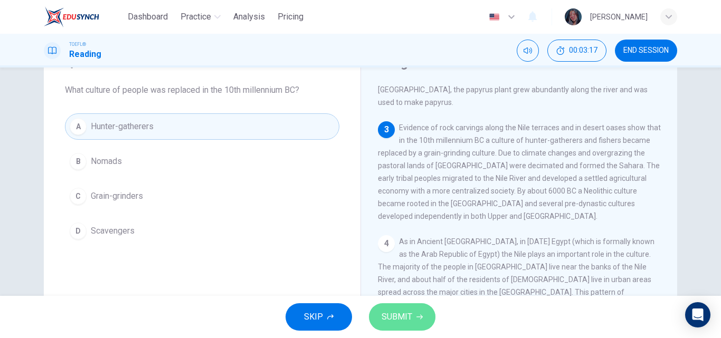
click at [409, 323] on span "SUBMIT" at bounding box center [397, 317] width 31 height 15
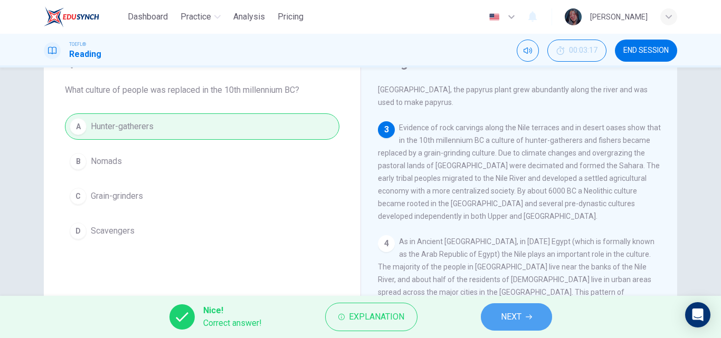
click at [506, 323] on span "NEXT" at bounding box center [511, 317] width 21 height 15
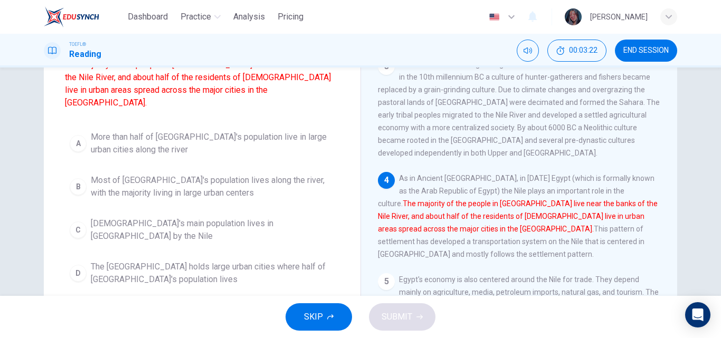
scroll to position [121, 0]
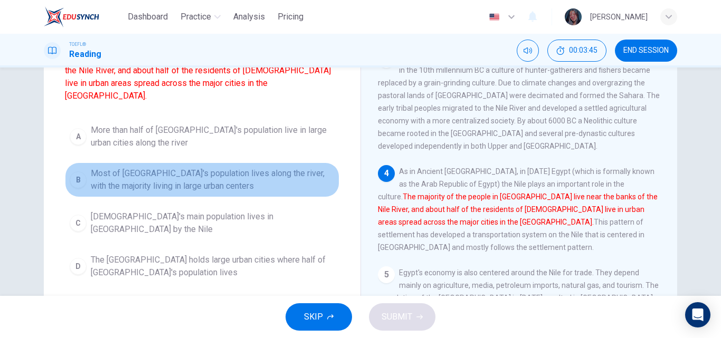
click at [287, 174] on span "Most of Egypt's population lives along the river, with the majority living in l…" at bounding box center [213, 179] width 244 height 25
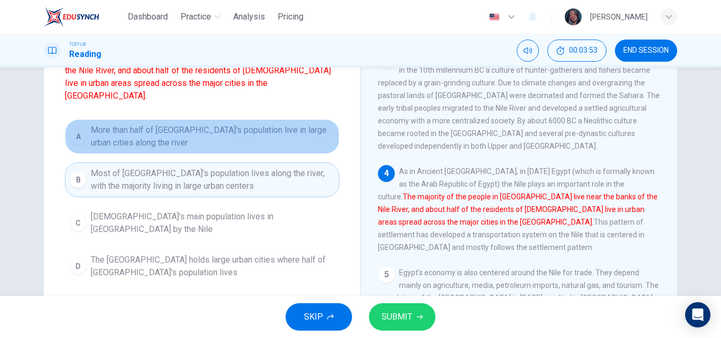
click at [218, 129] on span "More than half of Egypt's population live in large urban cities along the river" at bounding box center [213, 136] width 244 height 25
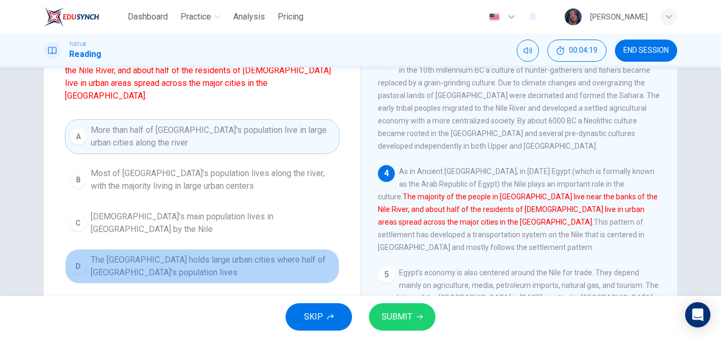
click at [226, 254] on span "The Nile Delta holds large urban cities where half of Egypt's population lives" at bounding box center [213, 266] width 244 height 25
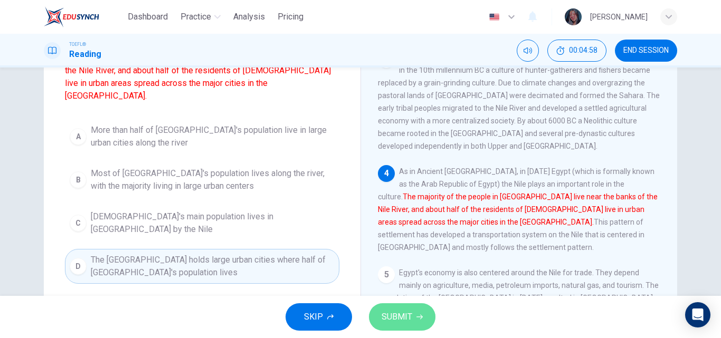
click at [377, 317] on button "SUBMIT" at bounding box center [402, 316] width 66 height 27
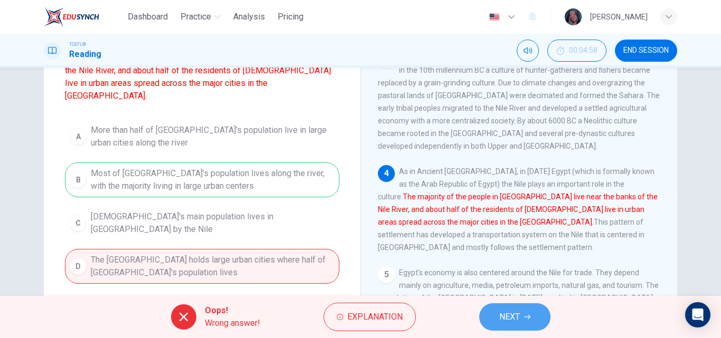
click at [526, 321] on button "NEXT" at bounding box center [514, 316] width 71 height 27
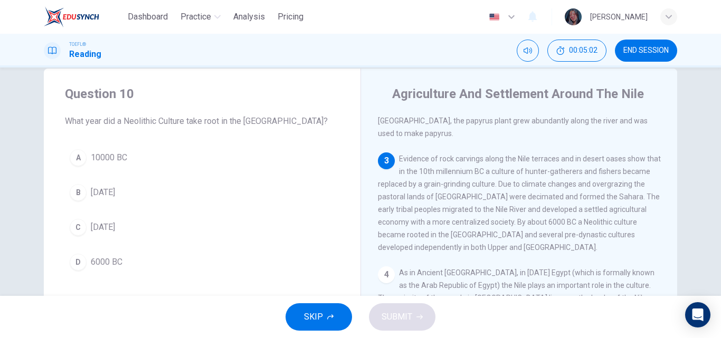
scroll to position [25, 0]
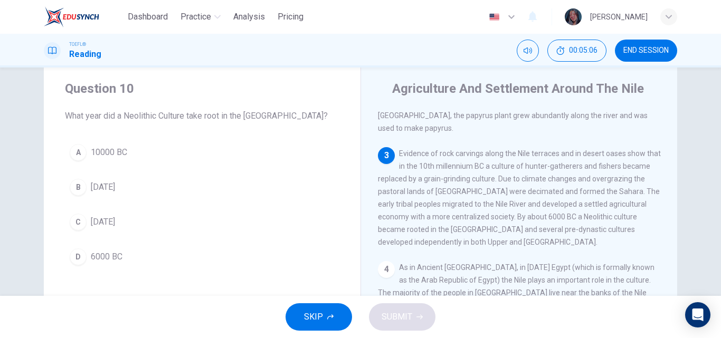
click at [115, 258] on span "6000 BC" at bounding box center [107, 257] width 32 height 13
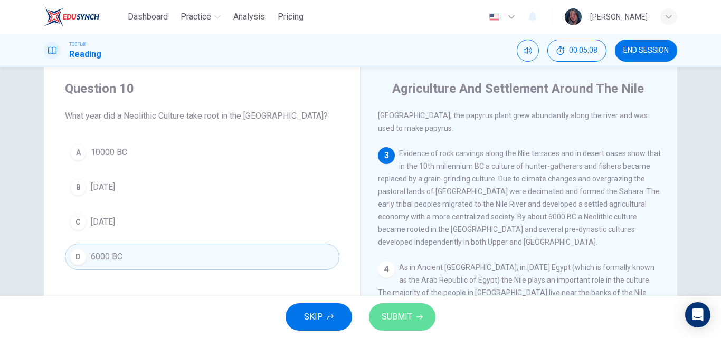
click at [422, 307] on button "SUBMIT" at bounding box center [402, 316] width 66 height 27
click at [403, 312] on span "SUBMIT" at bounding box center [397, 317] width 31 height 15
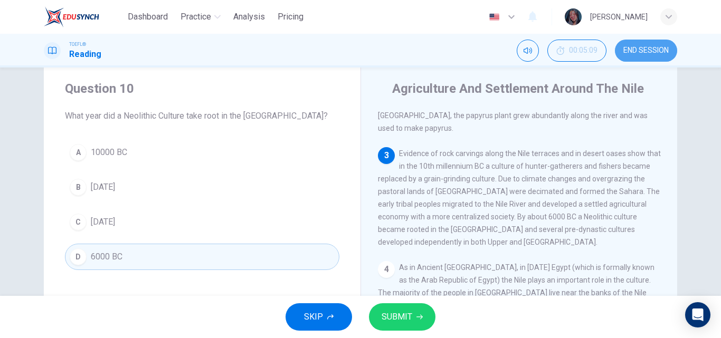
click at [647, 51] on span "END SESSION" at bounding box center [645, 50] width 45 height 8
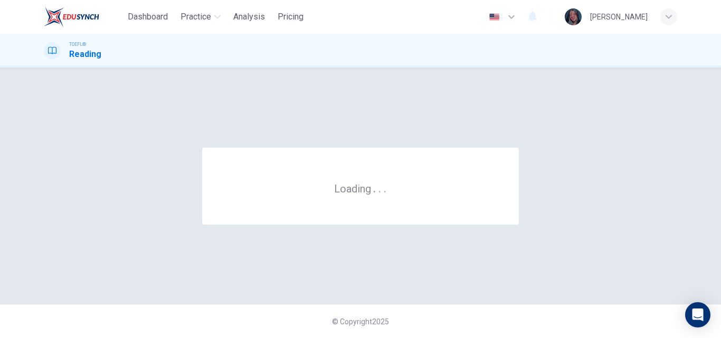
scroll to position [0, 0]
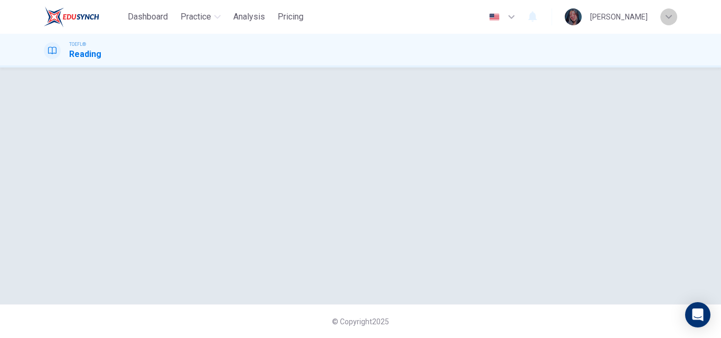
click at [670, 16] on icon "button" at bounding box center [668, 17] width 6 height 4
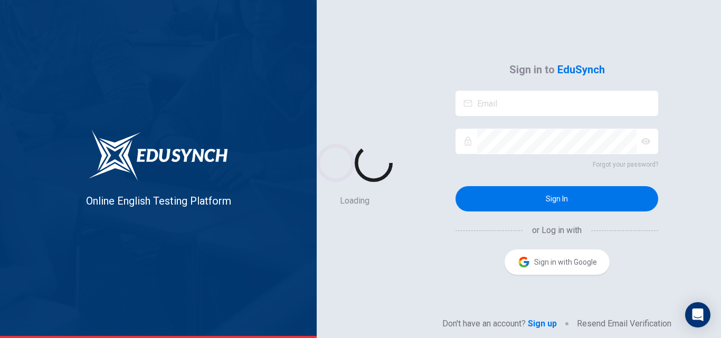
type input "anaju.2006g@gmail.com"
